Goal: Communication & Community: Share content

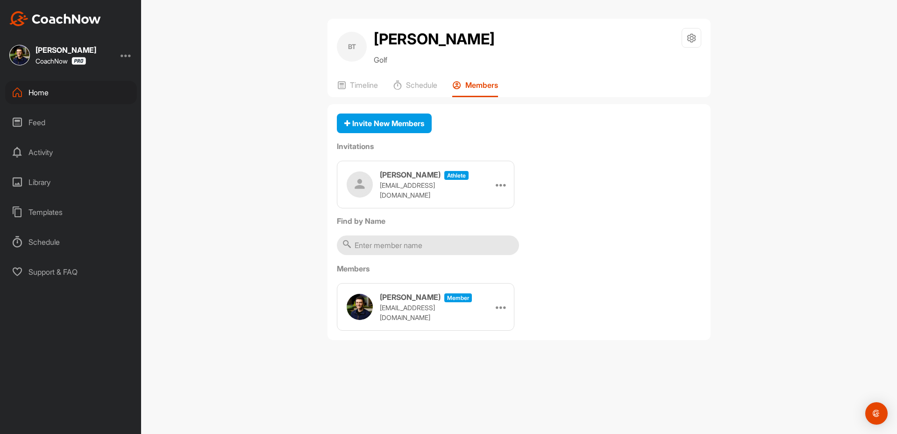
click at [60, 92] on div "Home" at bounding box center [71, 92] width 132 height 23
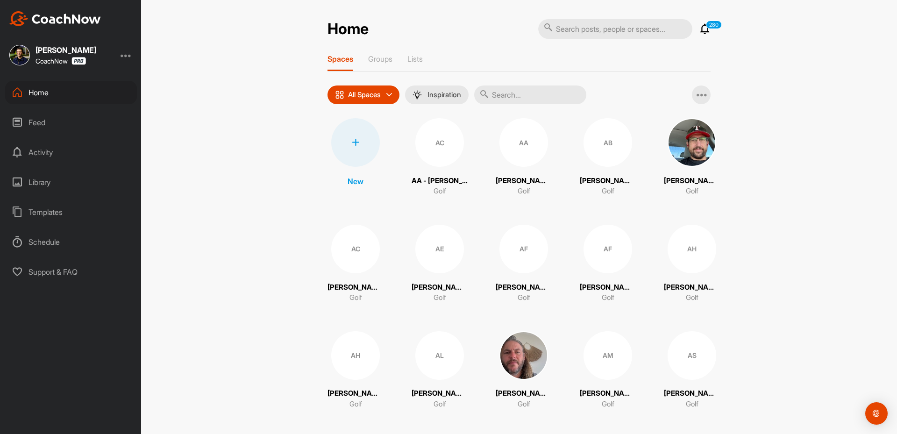
click at [354, 137] on div at bounding box center [355, 142] width 49 height 49
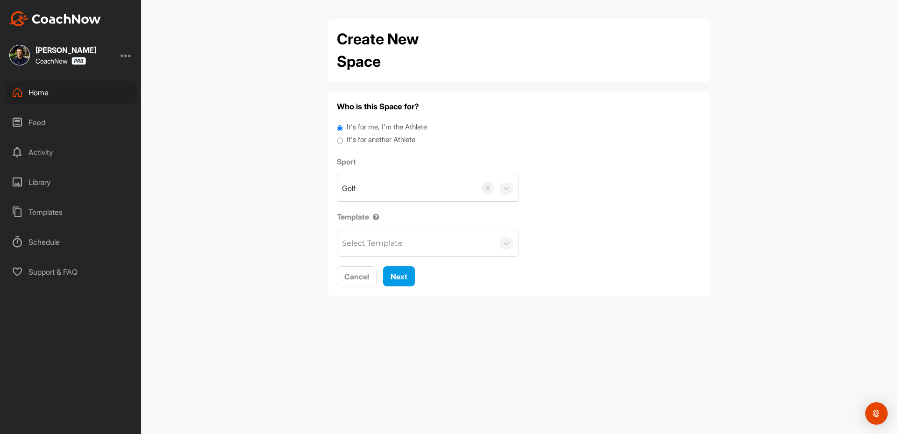
click at [407, 140] on label "It's for another Athlete" at bounding box center [380, 139] width 69 height 11
click at [343, 140] on input "It's for another Athlete" at bounding box center [340, 140] width 6 height 13
radio input "true"
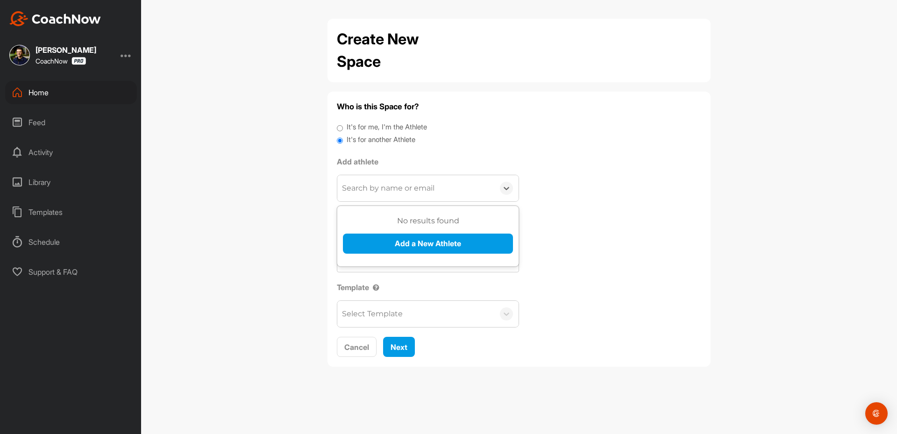
drag, startPoint x: 395, startPoint y: 186, endPoint x: 398, endPoint y: 224, distance: 38.0
click at [394, 186] on div "Search by name or email" at bounding box center [388, 188] width 92 height 11
paste input "[EMAIL_ADDRESS][DOMAIN_NAME]"
type input "[EMAIL_ADDRESS][DOMAIN_NAME]"
click at [375, 242] on button "Add a New Athlete" at bounding box center [428, 243] width 170 height 20
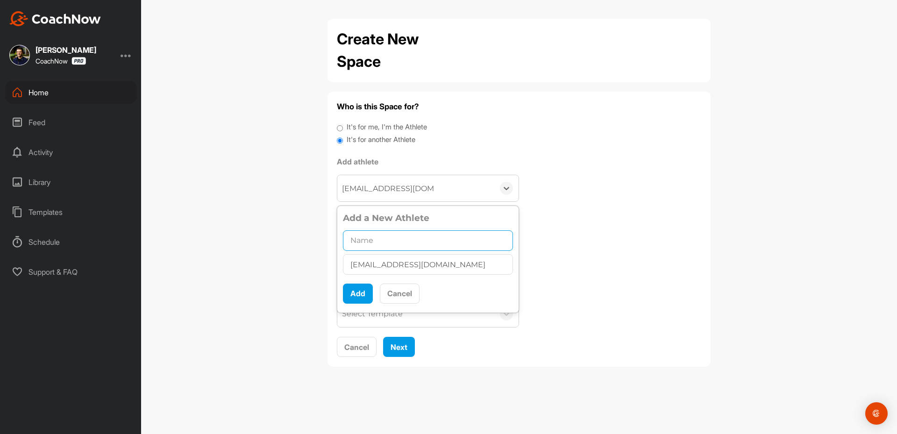
click at [390, 248] on input "text" at bounding box center [428, 240] width 170 height 21
paste input "[PERSON_NAME]"
type input "[PERSON_NAME]"
click at [353, 299] on button "Add" at bounding box center [358, 293] width 30 height 20
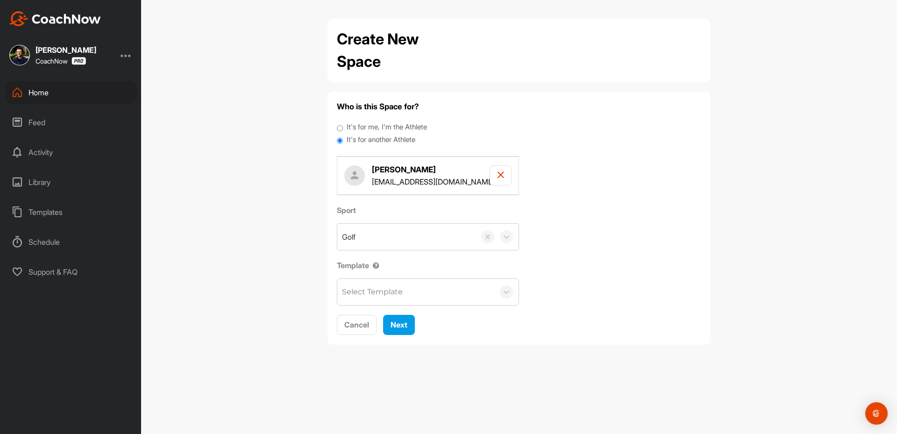
click at [404, 337] on div "Who is this Space for? It's for me, I'm the Athlete It's for another Athlete [P…" at bounding box center [518, 218] width 383 height 253
drag, startPoint x: 396, startPoint y: 319, endPoint x: 403, endPoint y: 329, distance: 12.4
click at [399, 324] on button "Next" at bounding box center [399, 325] width 32 height 20
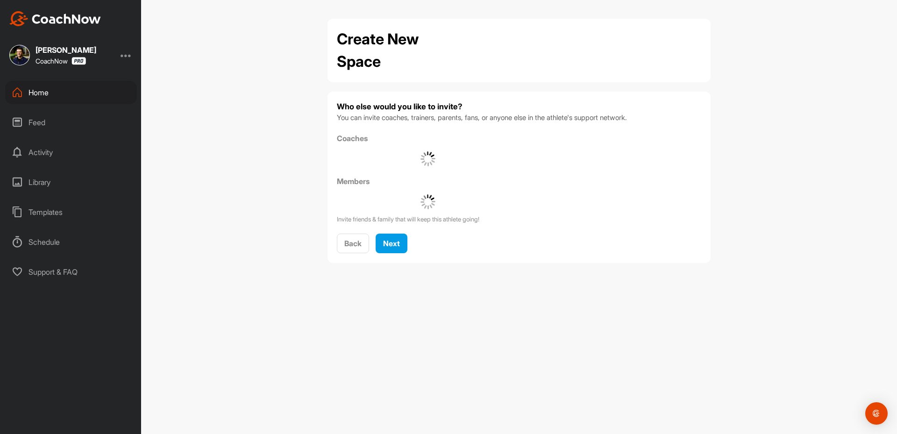
click at [396, 258] on div "Who else would you like to invite? You can invite coaches, trainers, parents, f…" at bounding box center [518, 177] width 383 height 171
click at [391, 238] on div "Next" at bounding box center [391, 243] width 17 height 11
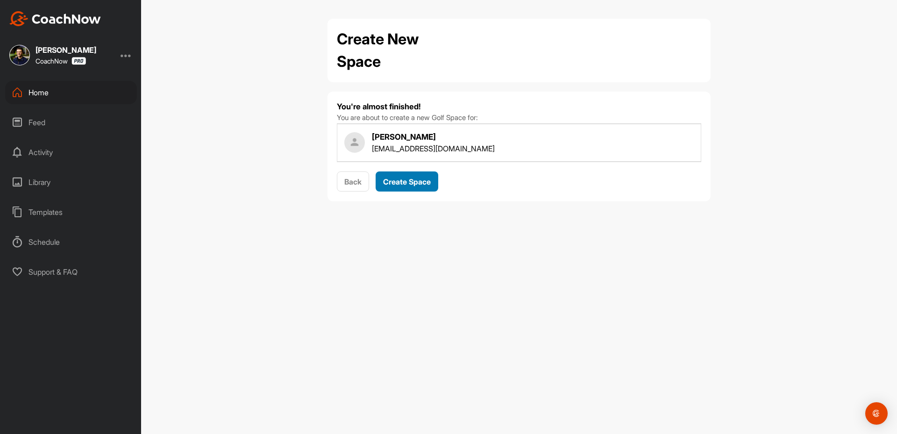
click at [403, 185] on span "Create Space" at bounding box center [407, 181] width 48 height 9
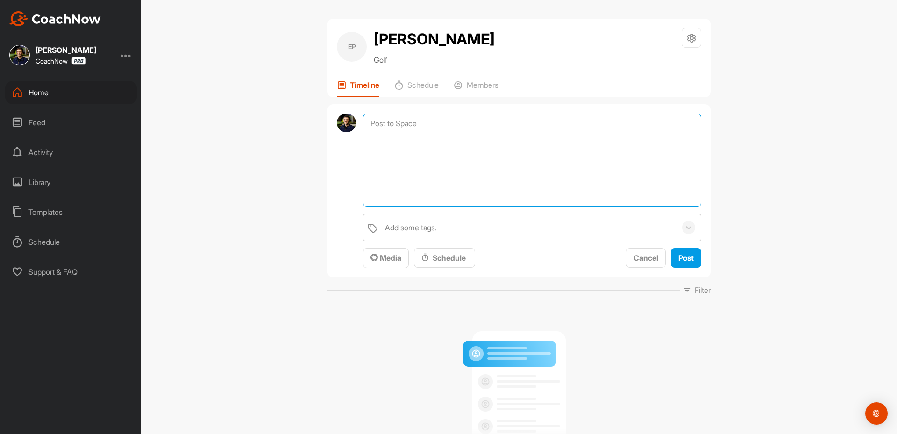
click at [418, 125] on textarea at bounding box center [532, 159] width 338 height 93
click at [388, 265] on button "Media" at bounding box center [386, 258] width 46 height 20
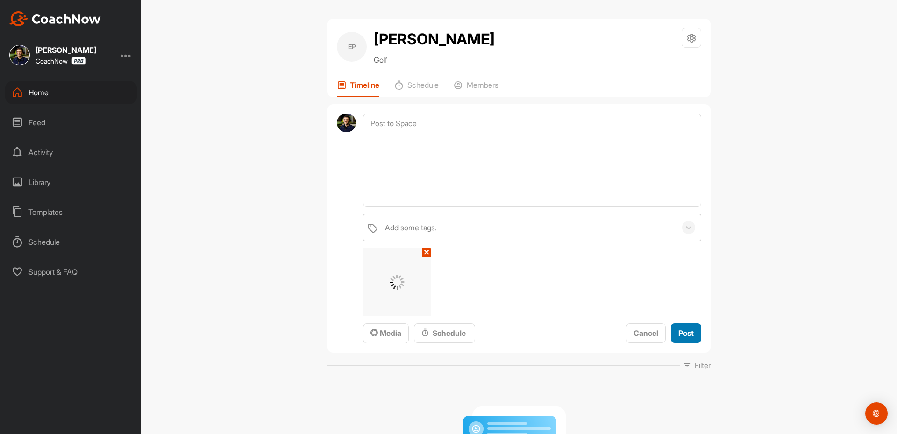
click at [686, 330] on span "Post" at bounding box center [685, 332] width 15 height 9
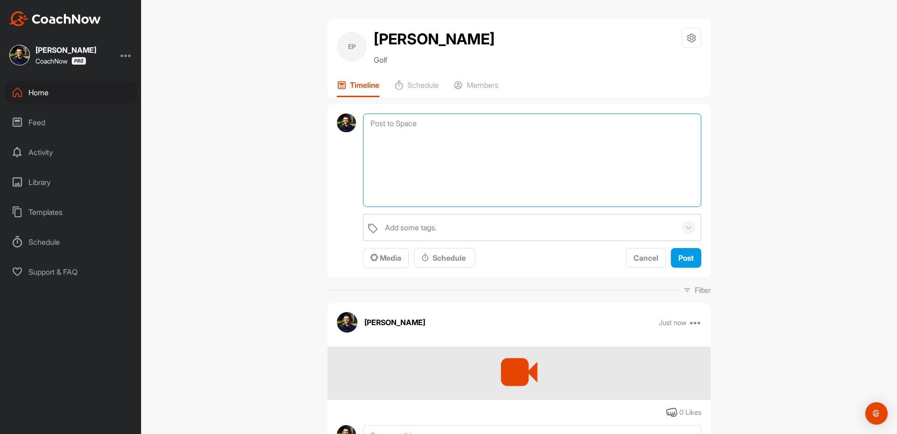
click at [391, 119] on textarea at bounding box center [532, 159] width 338 height 93
click at [383, 257] on span "Media" at bounding box center [385, 257] width 31 height 9
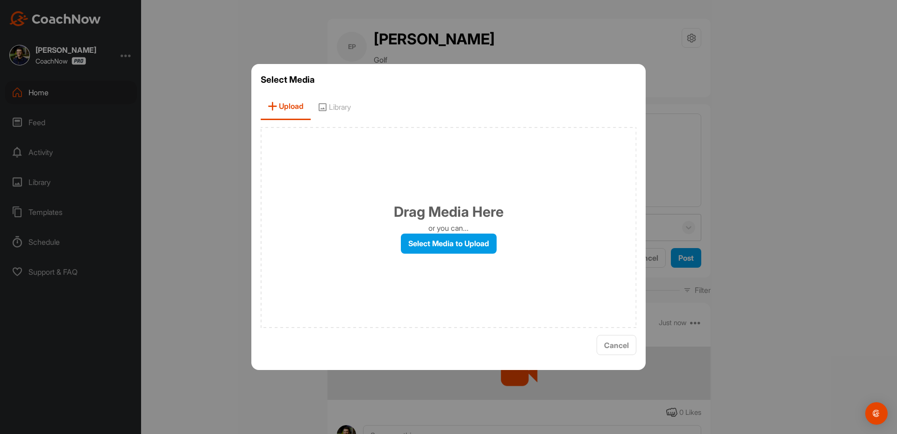
click at [179, 220] on div at bounding box center [448, 217] width 897 height 434
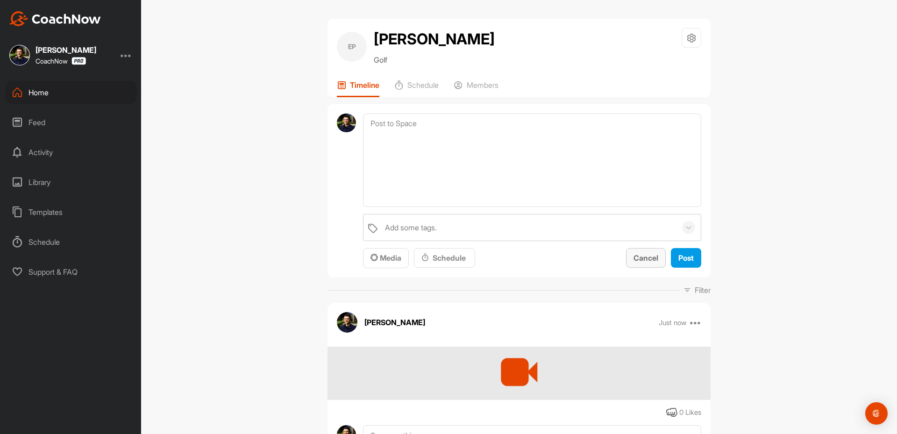
click at [638, 263] on button "Cancel" at bounding box center [646, 258] width 40 height 20
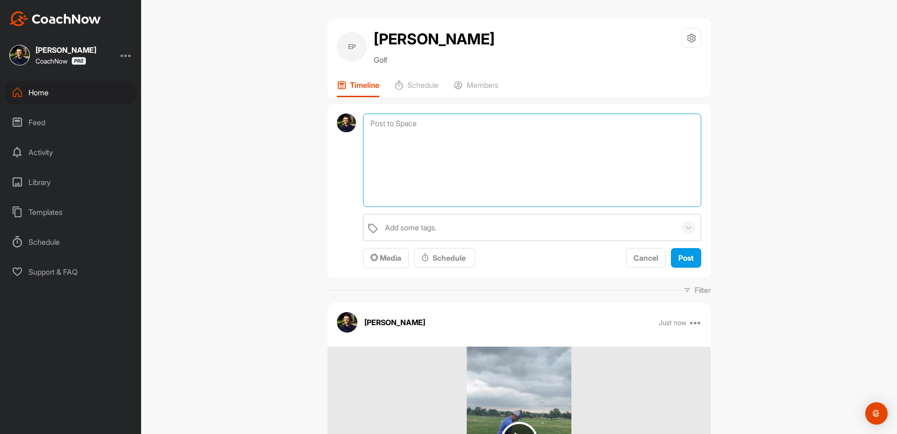
click at [408, 126] on textarea at bounding box center [532, 159] width 338 height 93
paste textarea "Thanks for sending in your video and signing up for a Full Assessment of your s…"
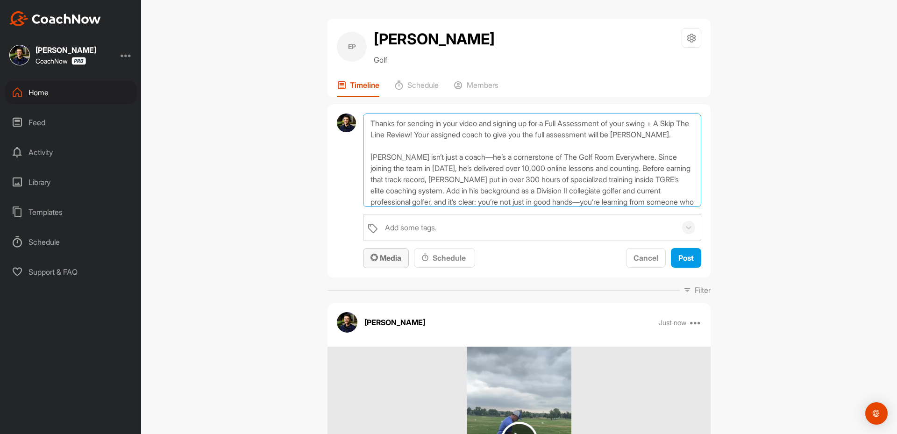
scroll to position [124, 0]
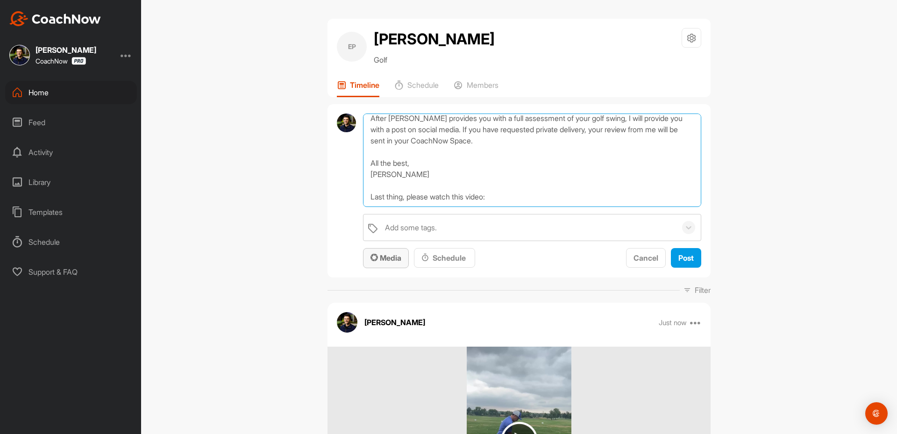
type textarea "Thanks for sending in your video and signing up for a Full Assessment of your s…"
click at [380, 261] on span "Media" at bounding box center [385, 257] width 31 height 9
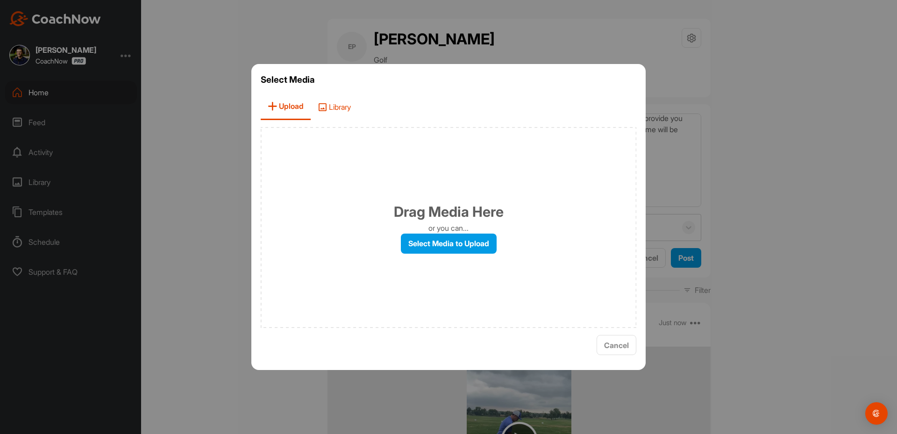
click at [340, 102] on span "Library" at bounding box center [334, 106] width 47 height 27
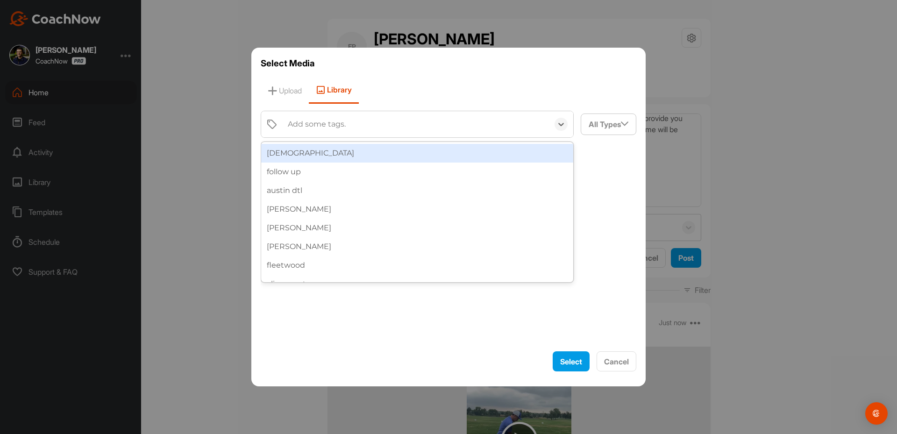
drag, startPoint x: 323, startPoint y: 120, endPoint x: 322, endPoint y: 125, distance: 4.9
click at [322, 124] on div "Add some tags." at bounding box center [317, 124] width 58 height 11
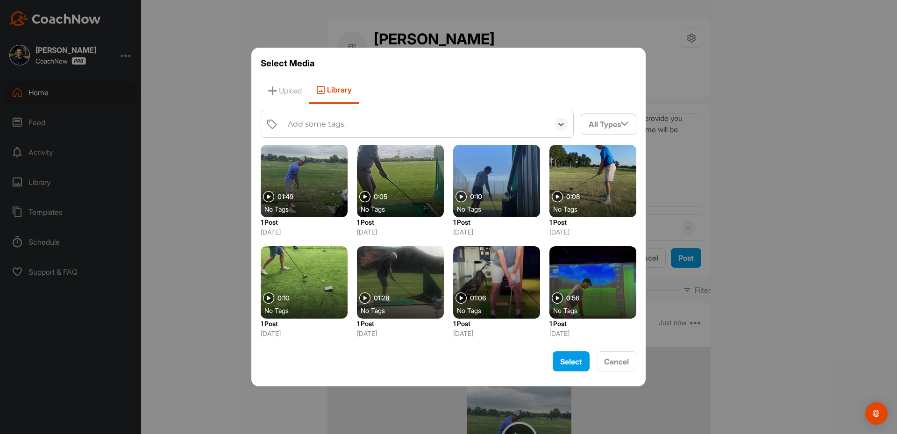
click at [321, 126] on div "Add some tags." at bounding box center [317, 124] width 58 height 11
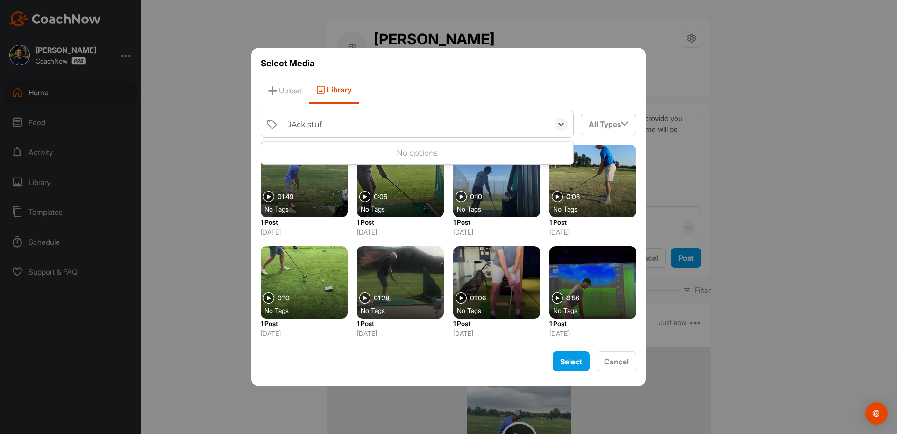
type input "[PERSON_NAME]"
click at [321, 126] on input "[PERSON_NAME]" at bounding box center [306, 124] width 37 height 21
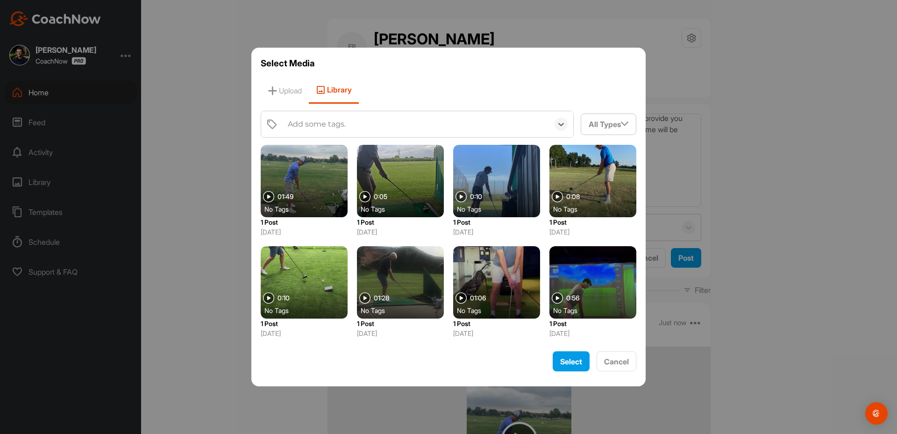
click at [341, 127] on div "Add some tags." at bounding box center [416, 124] width 266 height 26
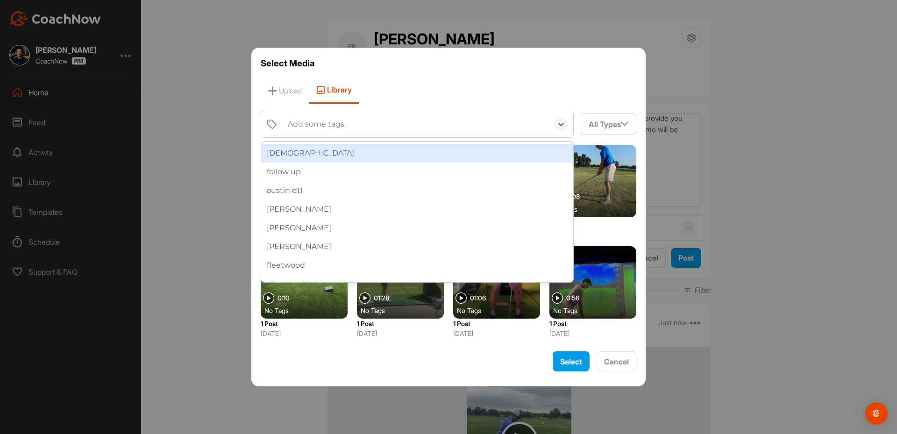
click at [341, 127] on div "Add some tags." at bounding box center [317, 124] width 58 height 11
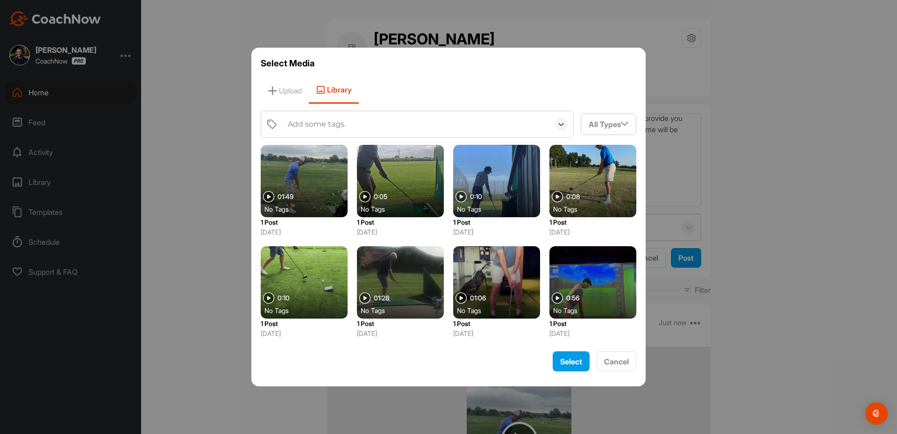
click at [341, 127] on div "Add some tags." at bounding box center [317, 124] width 58 height 11
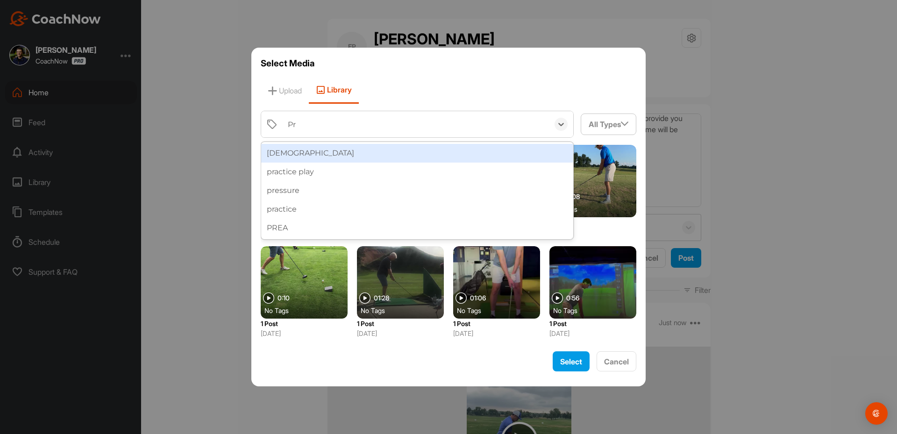
type input "Pre"
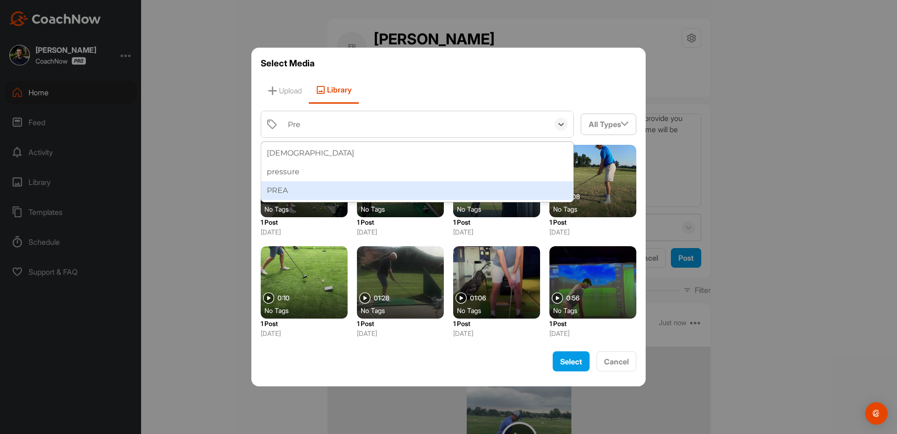
click at [273, 187] on div "PREA" at bounding box center [417, 190] width 312 height 19
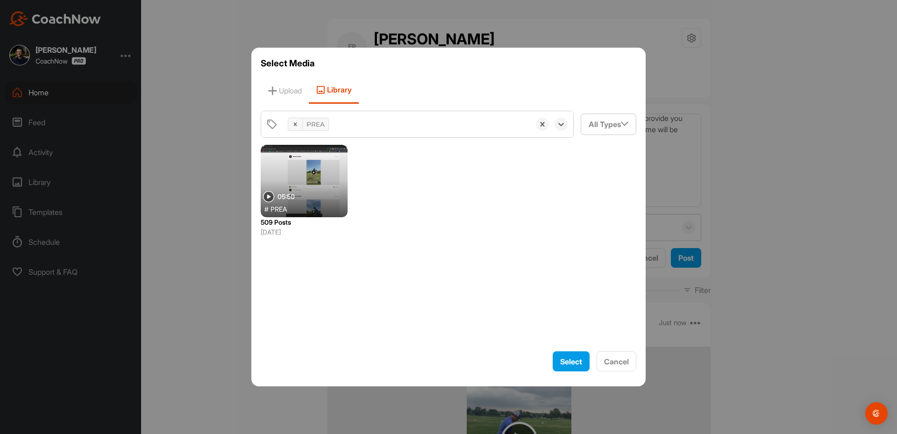
click at [314, 188] on div at bounding box center [304, 181] width 87 height 72
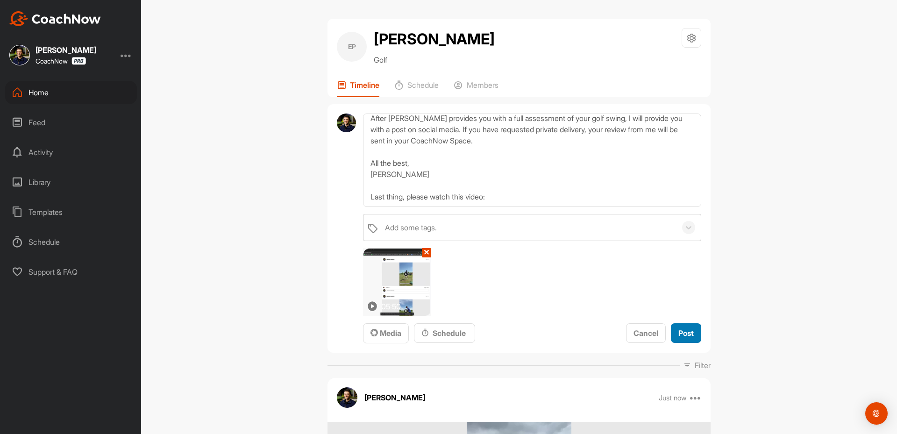
click at [688, 334] on span "Post" at bounding box center [685, 332] width 15 height 9
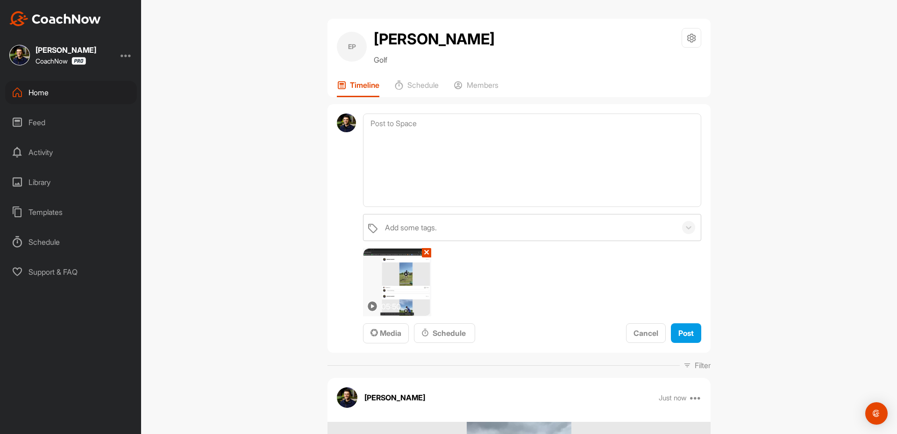
scroll to position [0, 0]
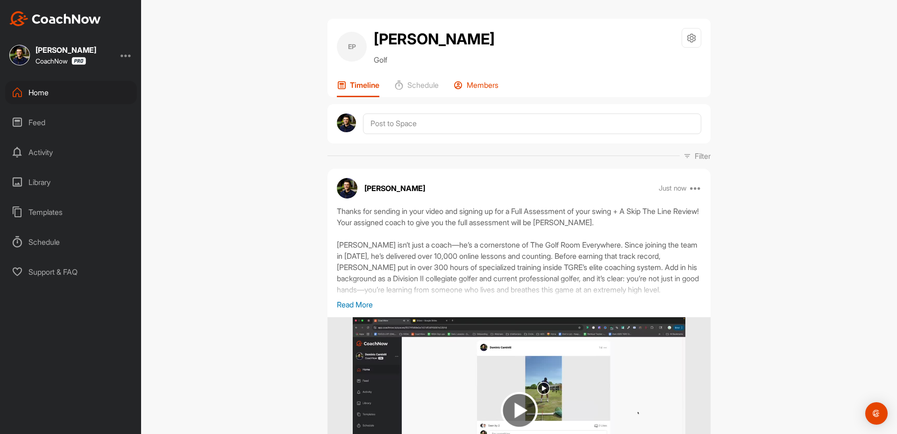
click at [478, 87] on p "Members" at bounding box center [483, 84] width 32 height 9
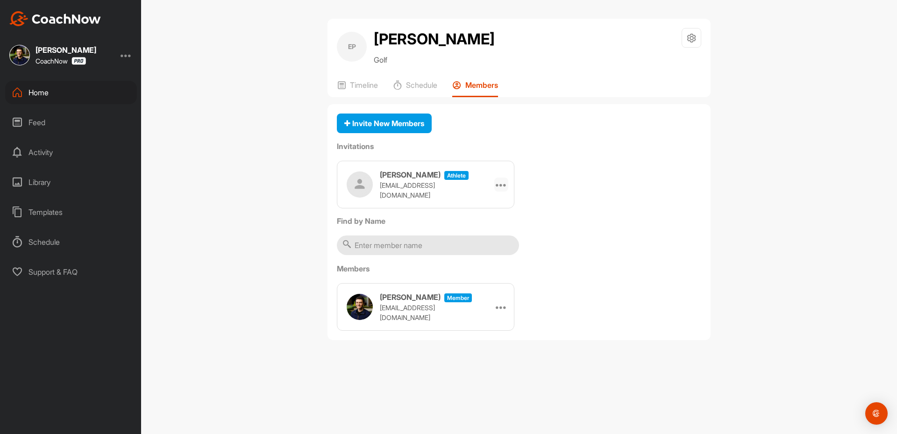
click at [499, 178] on div at bounding box center [501, 184] width 14 height 14
click at [495, 260] on li "Copy Link" at bounding box center [483, 268] width 50 height 29
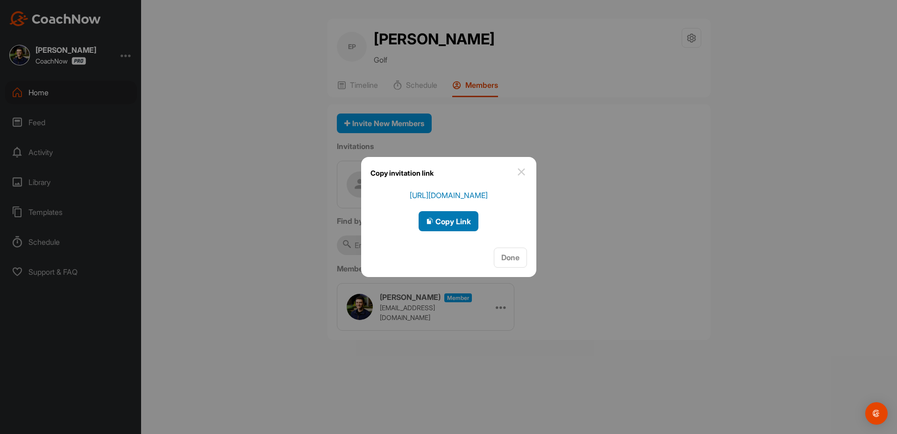
click at [454, 220] on span "Copy Link" at bounding box center [448, 221] width 45 height 9
click at [268, 221] on div at bounding box center [448, 217] width 897 height 434
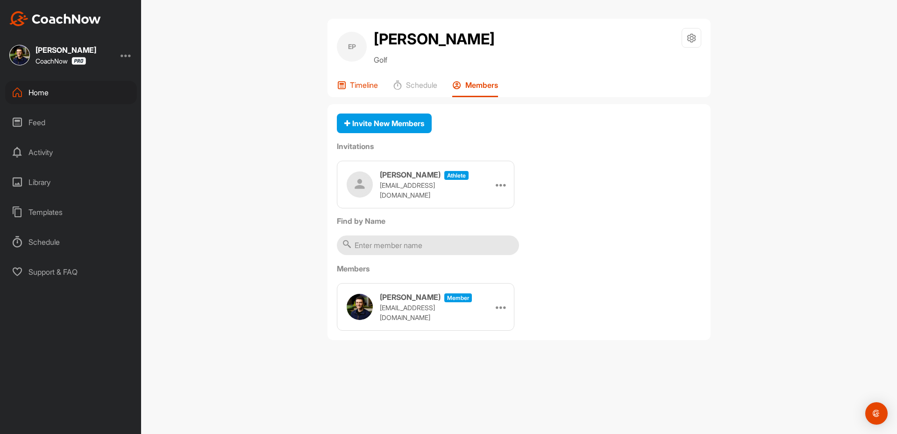
click at [356, 86] on p "Timeline" at bounding box center [364, 84] width 28 height 9
